Goal: Task Accomplishment & Management: Use online tool/utility

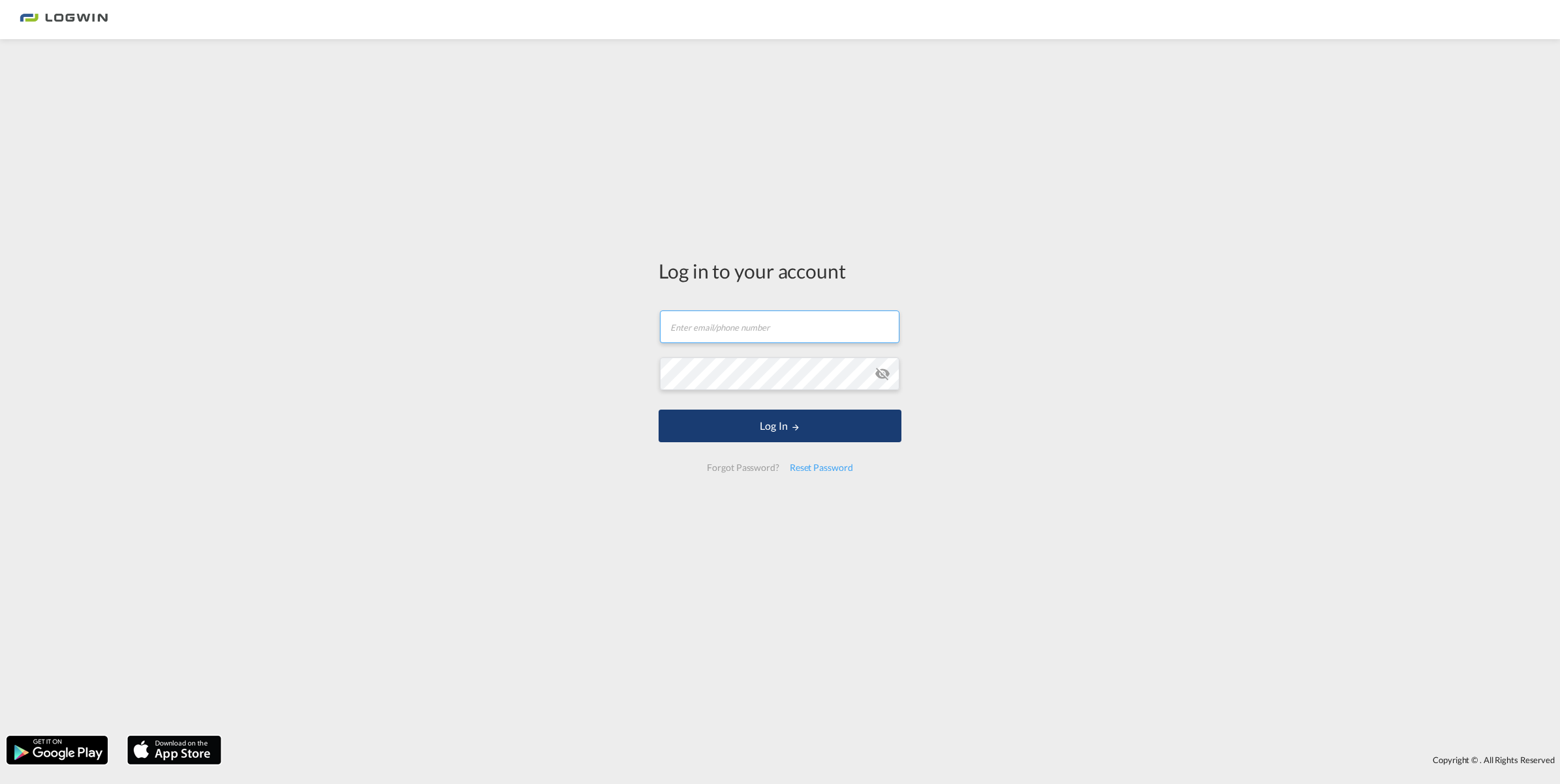
type input "[EMAIL_ADDRESS][PERSON_NAME][DOMAIN_NAME]"
click at [776, 427] on button "Log In" at bounding box center [780, 426] width 243 height 33
